Goal: Find contact information: Find contact information

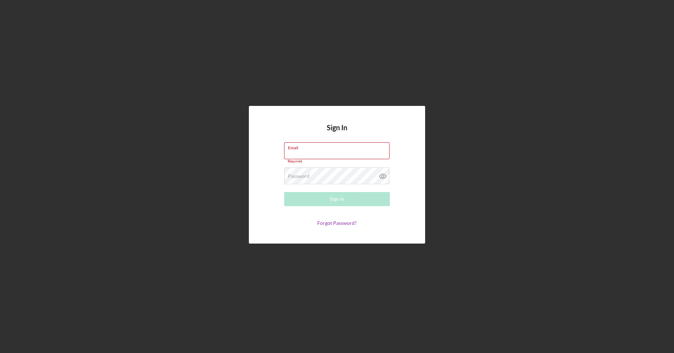
type input "[EMAIL_ADDRESS][DOMAIN_NAME]"
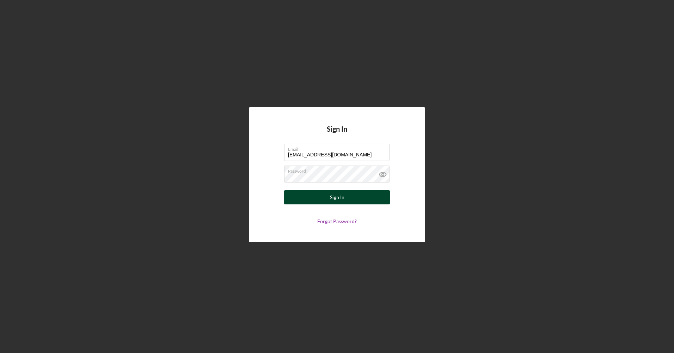
click at [305, 197] on button "Sign In" at bounding box center [337, 197] width 106 height 14
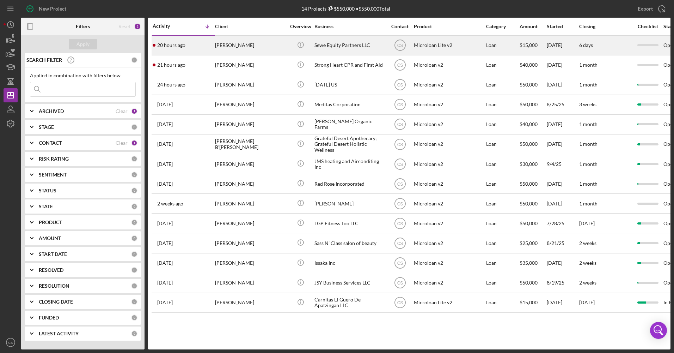
click at [238, 49] on div "[PERSON_NAME]" at bounding box center [250, 45] width 71 height 19
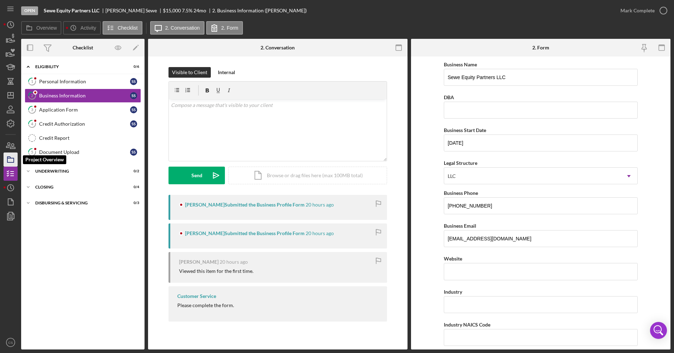
click at [10, 156] on icon "button" at bounding box center [11, 160] width 18 height 18
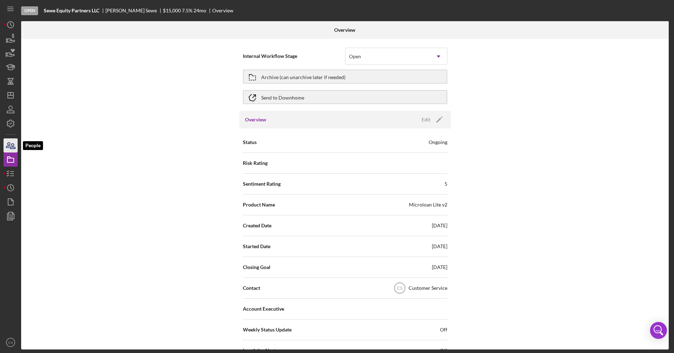
click at [15, 145] on icon "button" at bounding box center [11, 145] width 18 height 18
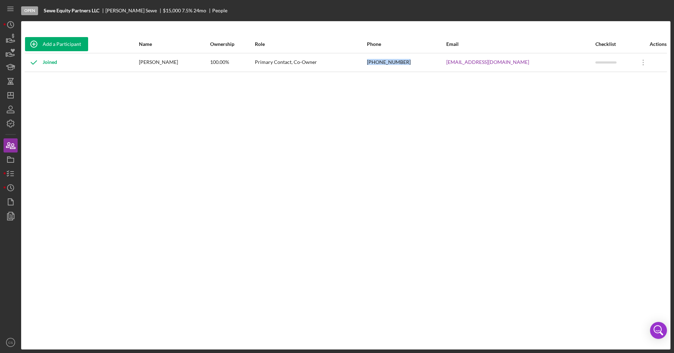
drag, startPoint x: 433, startPoint y: 62, endPoint x: 387, endPoint y: 65, distance: 45.6
click at [387, 65] on tr "Joined [PERSON_NAME] 100.00% Primary Contact, Co-Owner [PHONE_NUMBER] [EMAIL_AD…" at bounding box center [346, 62] width 642 height 19
drag, startPoint x: 387, startPoint y: 65, endPoint x: 412, endPoint y: 62, distance: 25.2
copy tr "[PHONE_NUMBER]"
